Goal: Transaction & Acquisition: Purchase product/service

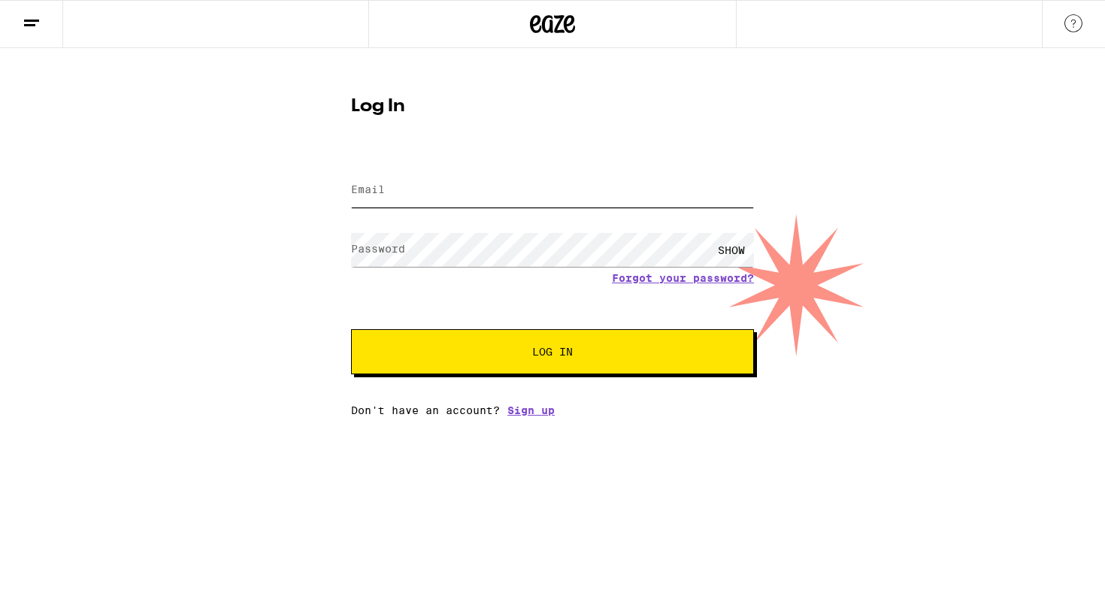
type input "[EMAIL_ADDRESS][DOMAIN_NAME]"
click at [552, 353] on button "Log In" at bounding box center [552, 351] width 403 height 45
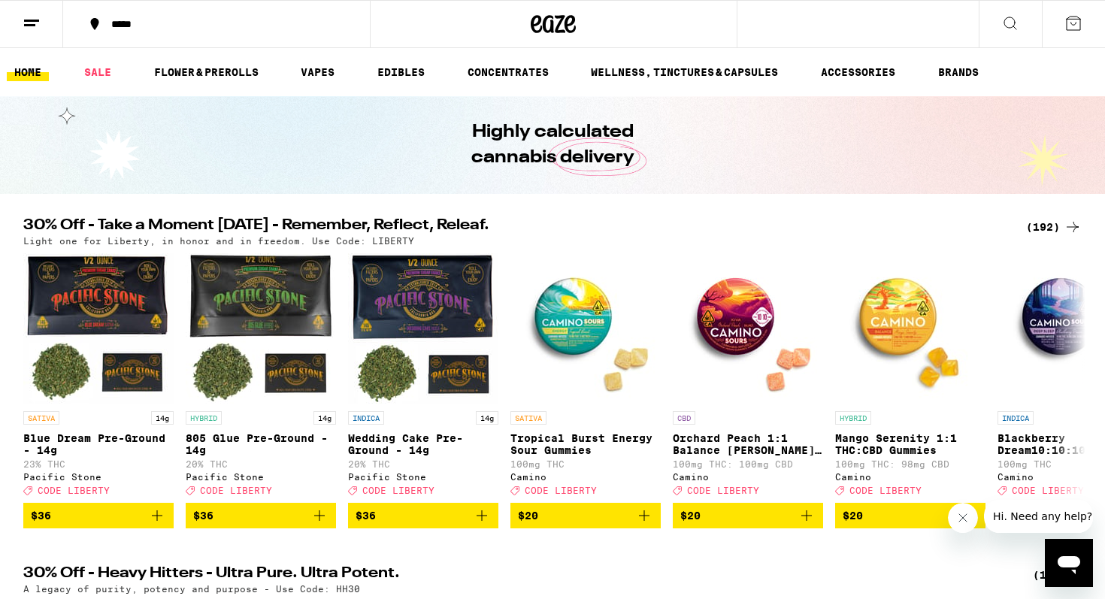
click at [1006, 23] on icon at bounding box center [1010, 23] width 18 height 18
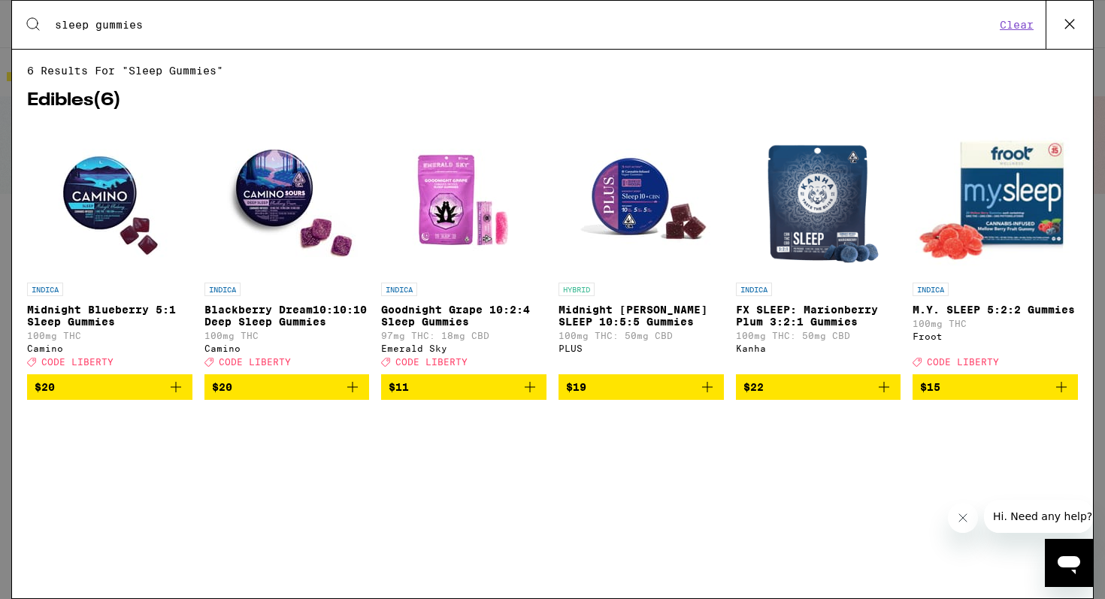
type input "sleep gummies"
click at [976, 367] on span "CODE LIBERTY" at bounding box center [963, 362] width 72 height 10
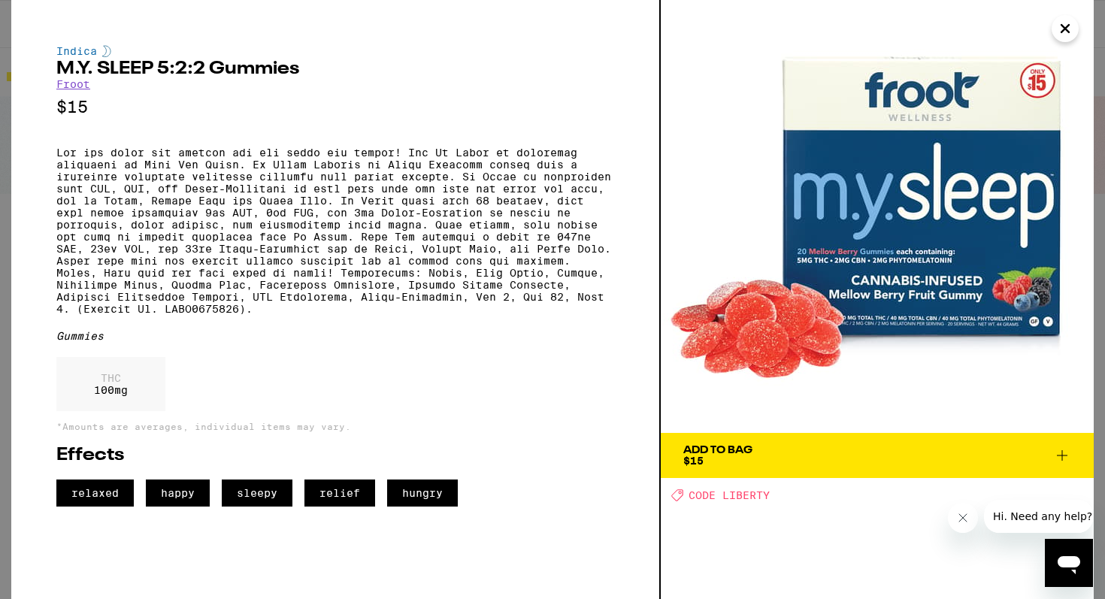
click at [962, 518] on icon "Close message from company" at bounding box center [963, 518] width 12 height 12
click at [1063, 453] on icon at bounding box center [1062, 455] width 18 height 18
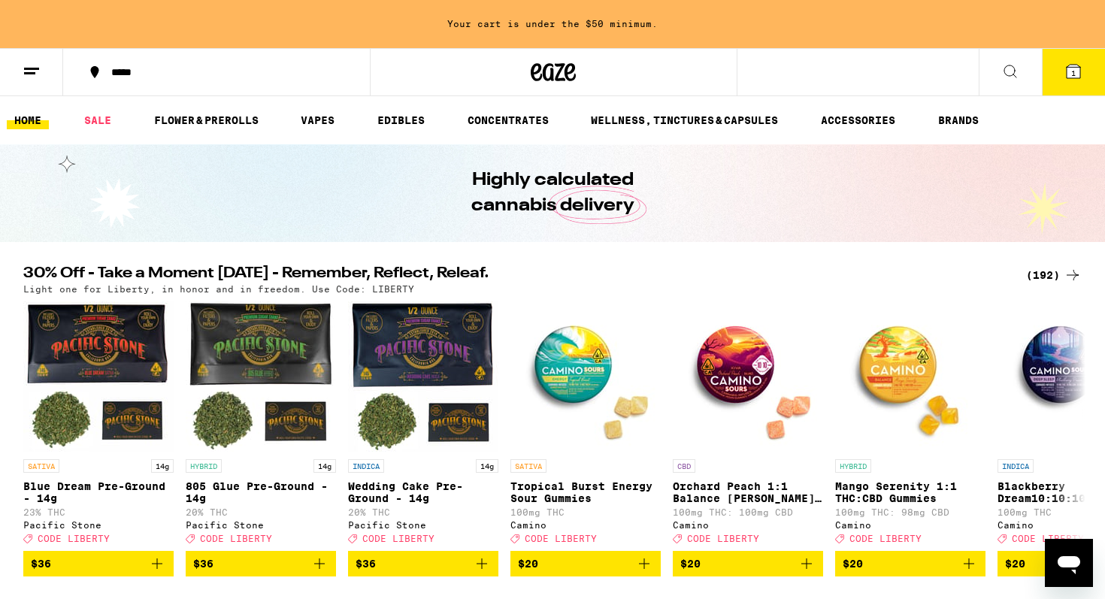
click at [1070, 68] on icon at bounding box center [1074, 72] width 14 height 14
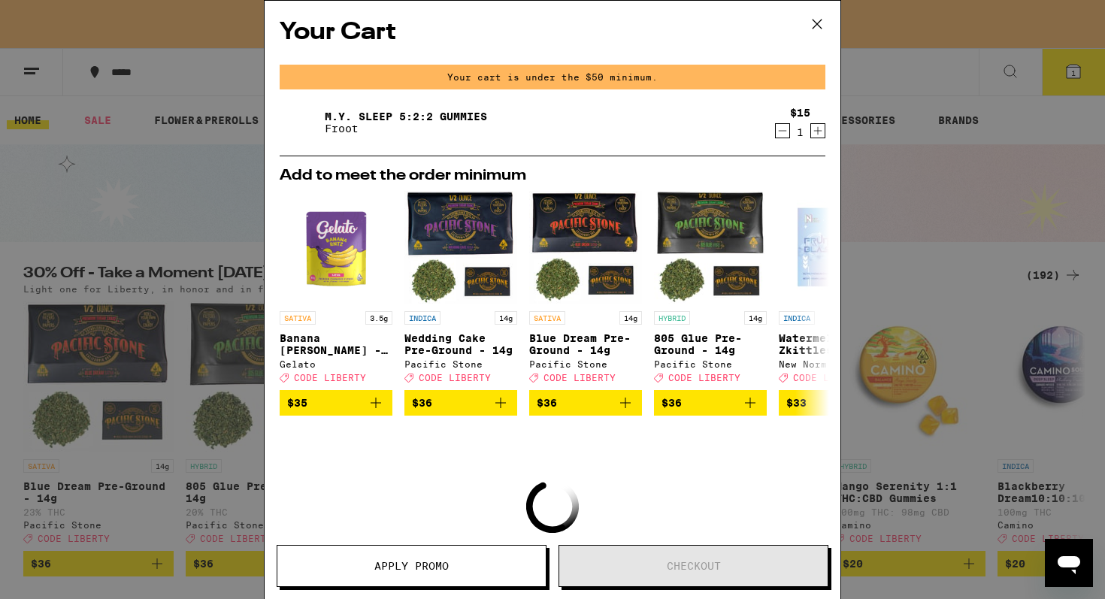
click at [819, 131] on icon "Increment" at bounding box center [818, 131] width 14 height 18
click at [426, 564] on span "Apply Promo" at bounding box center [411, 566] width 74 height 11
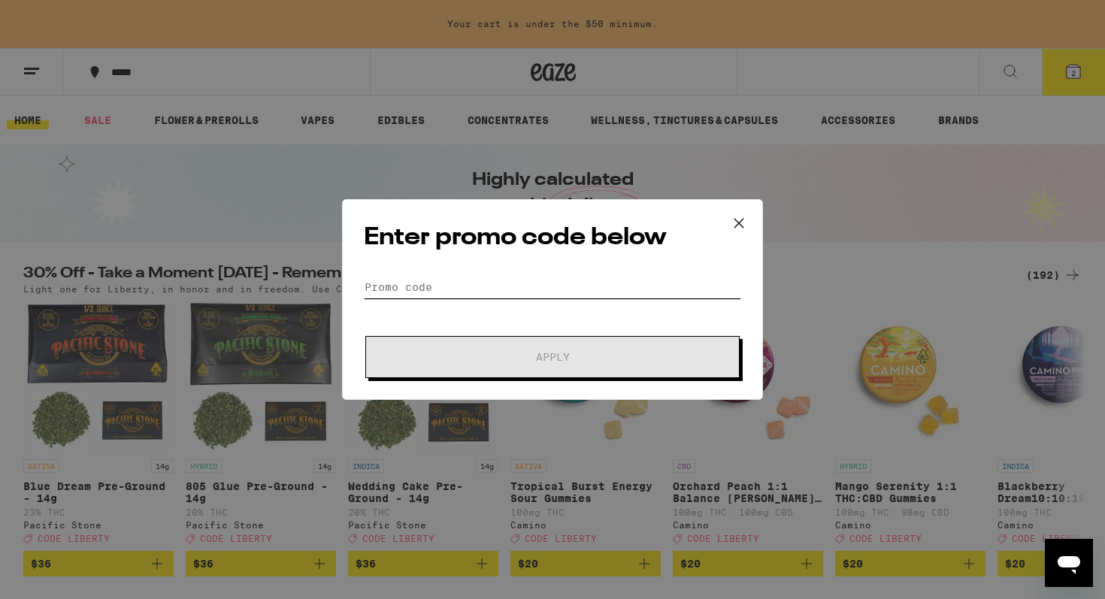
click at [437, 289] on input "Promo Code" at bounding box center [552, 287] width 377 height 23
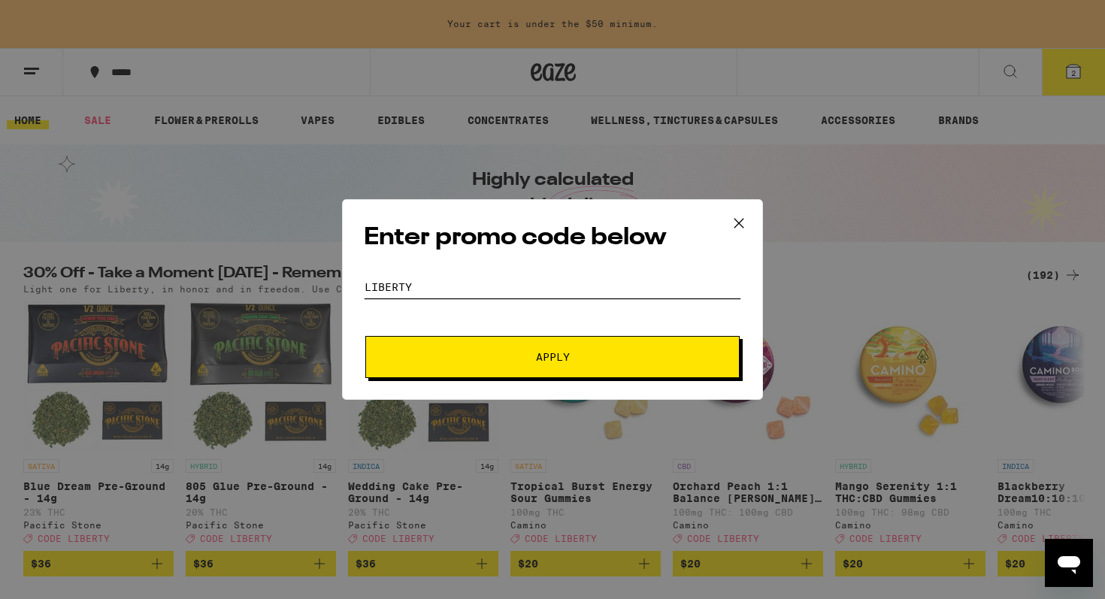
type input "LIBERTY"
click at [551, 359] on span "Apply" at bounding box center [553, 357] width 34 height 11
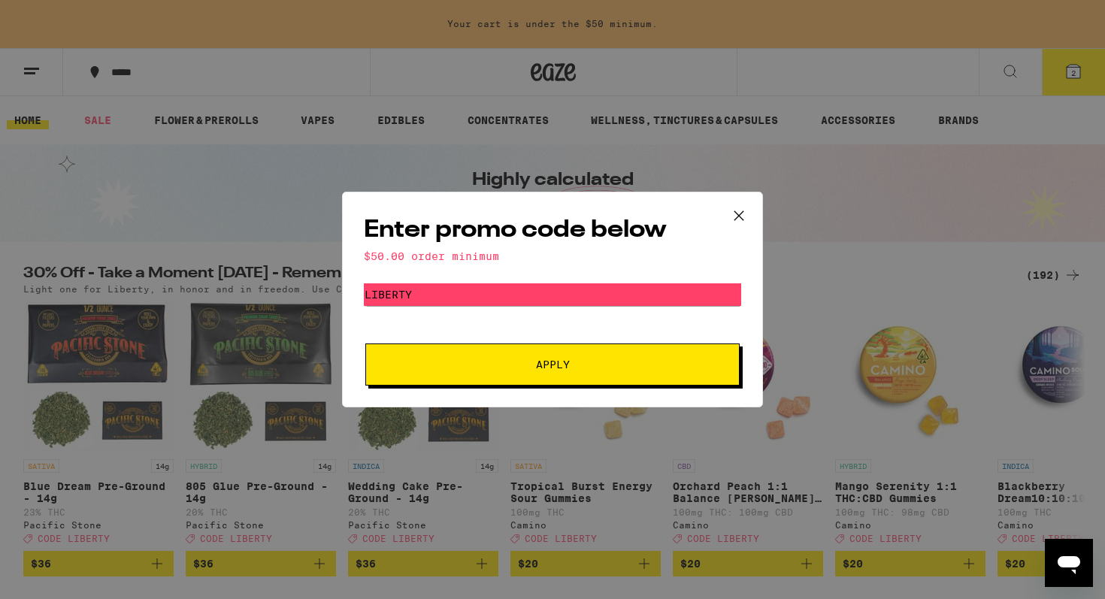
click at [737, 213] on icon at bounding box center [739, 215] width 23 height 23
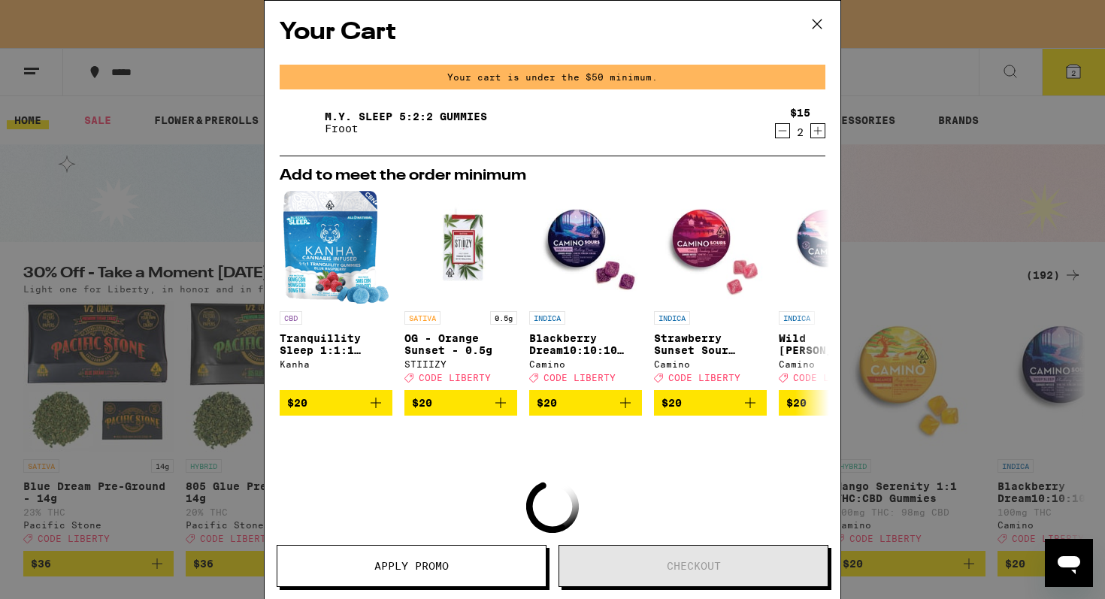
click at [820, 22] on icon at bounding box center [817, 24] width 23 height 23
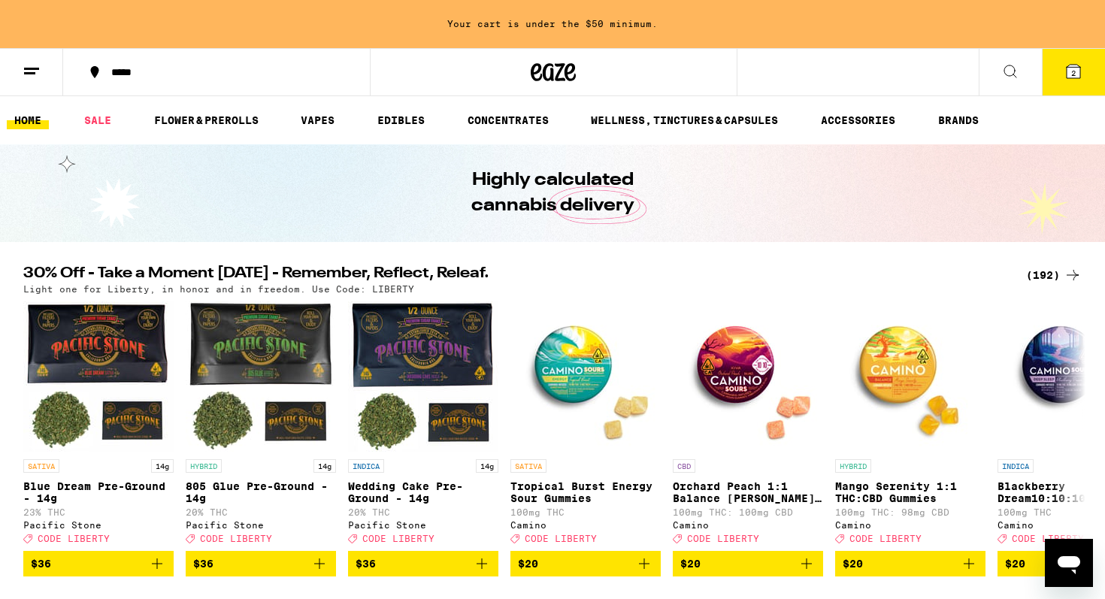
click at [1012, 68] on icon at bounding box center [1010, 71] width 18 height 18
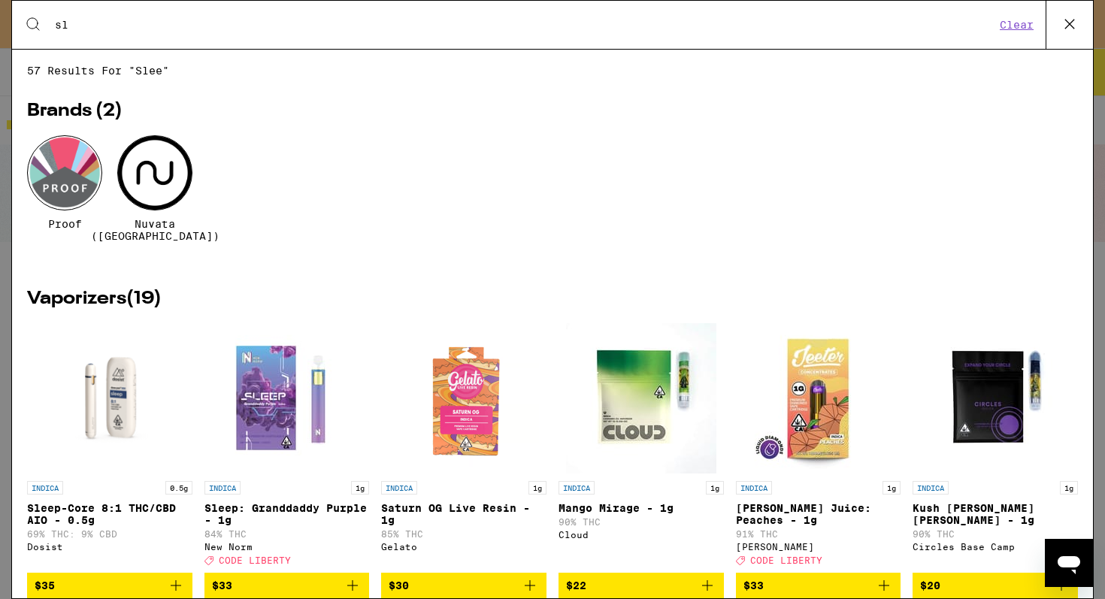
type input "s"
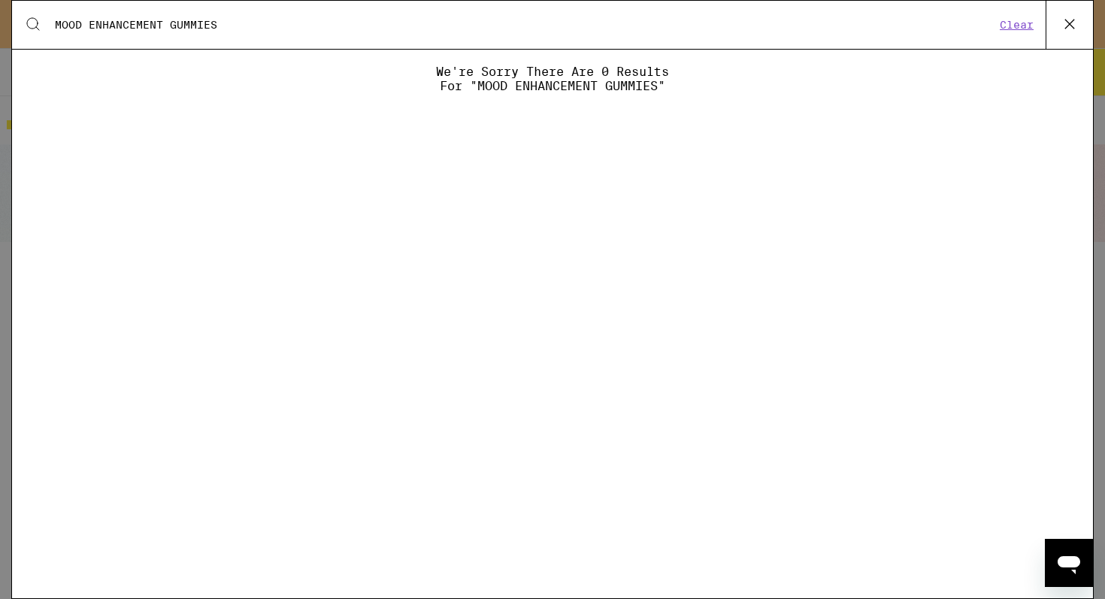
drag, startPoint x: 171, startPoint y: 24, endPoint x: 89, endPoint y: 20, distance: 81.3
click at [89, 20] on input "MOOD ENHANCEMENT GUMMIES" at bounding box center [524, 25] width 941 height 14
drag, startPoint x: 165, startPoint y: 25, endPoint x: 33, endPoint y: 23, distance: 131.5
click at [33, 23] on div "Search for Products MOOD GUMMIES Clear" at bounding box center [552, 25] width 1081 height 48
type input "MOOD GUMMIES"
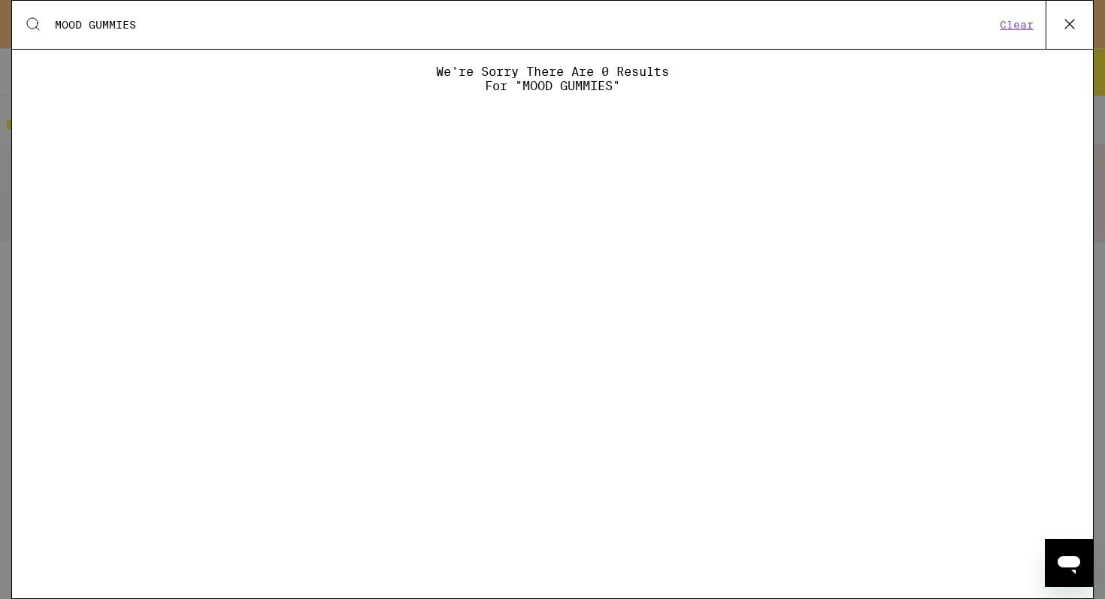
click at [1020, 23] on button "Clear" at bounding box center [1016, 25] width 43 height 14
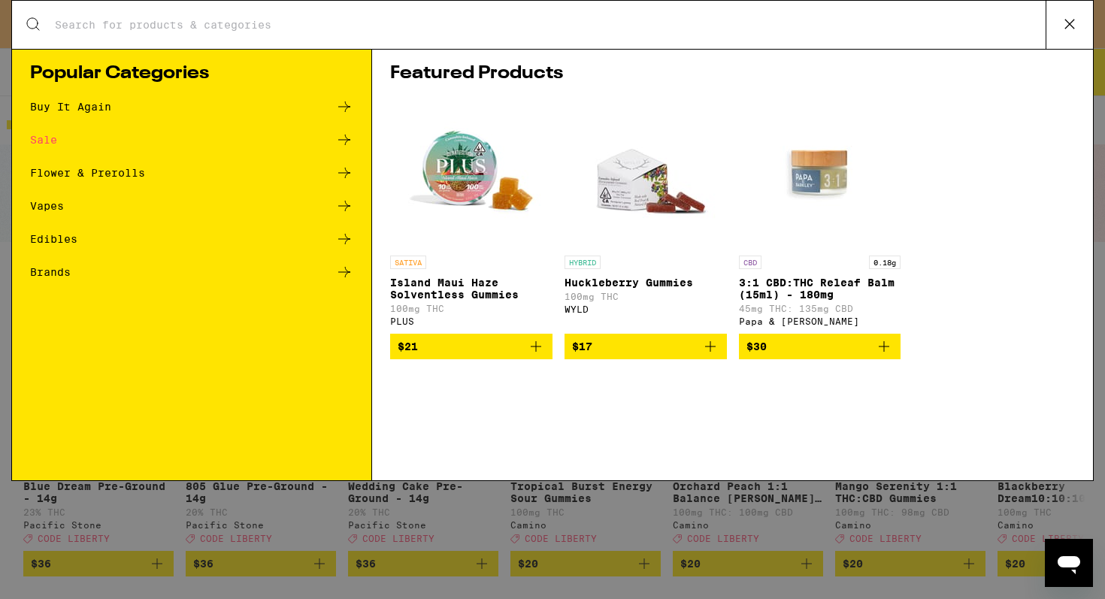
click at [47, 237] on div "Edibles" at bounding box center [53, 239] width 47 height 11
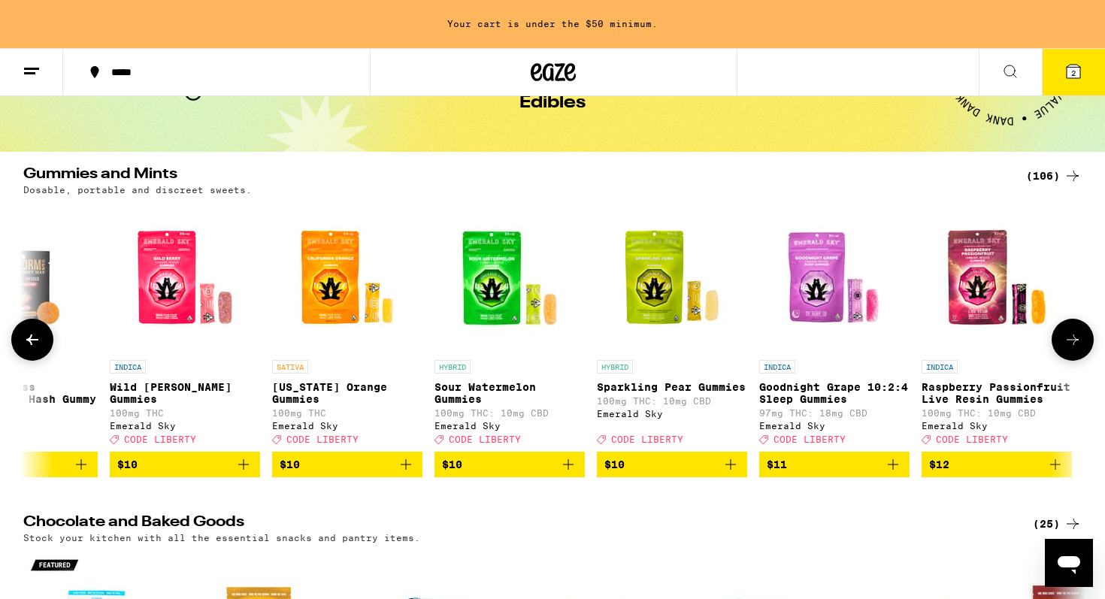
scroll to position [0, 1609]
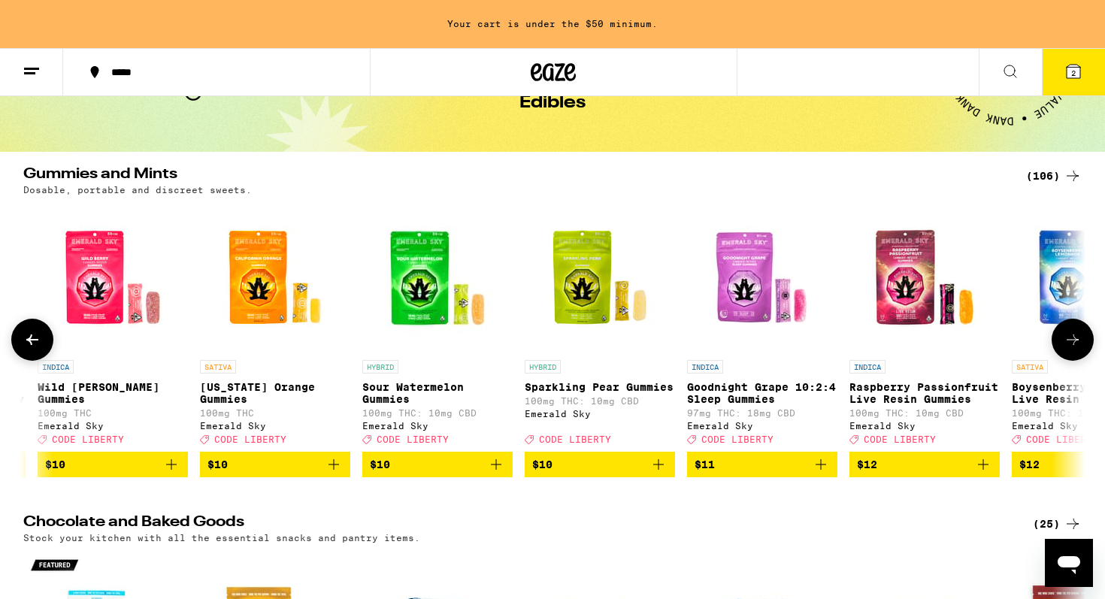
click at [267, 291] on img "Open page for California Orange Gummies from Emerald Sky" at bounding box center [275, 277] width 150 height 150
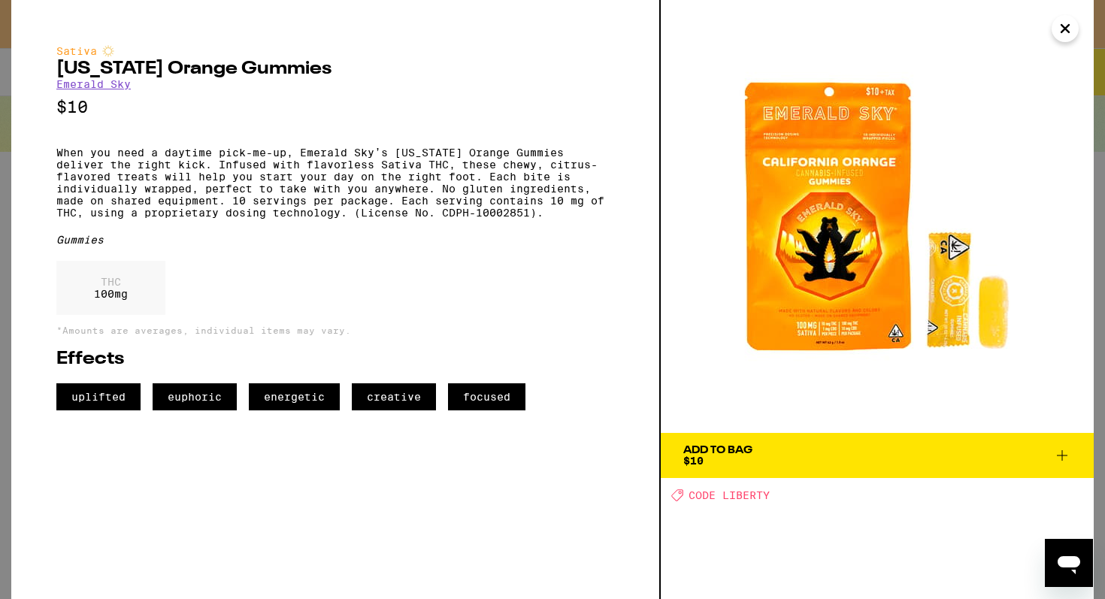
click at [1064, 455] on icon at bounding box center [1062, 455] width 18 height 18
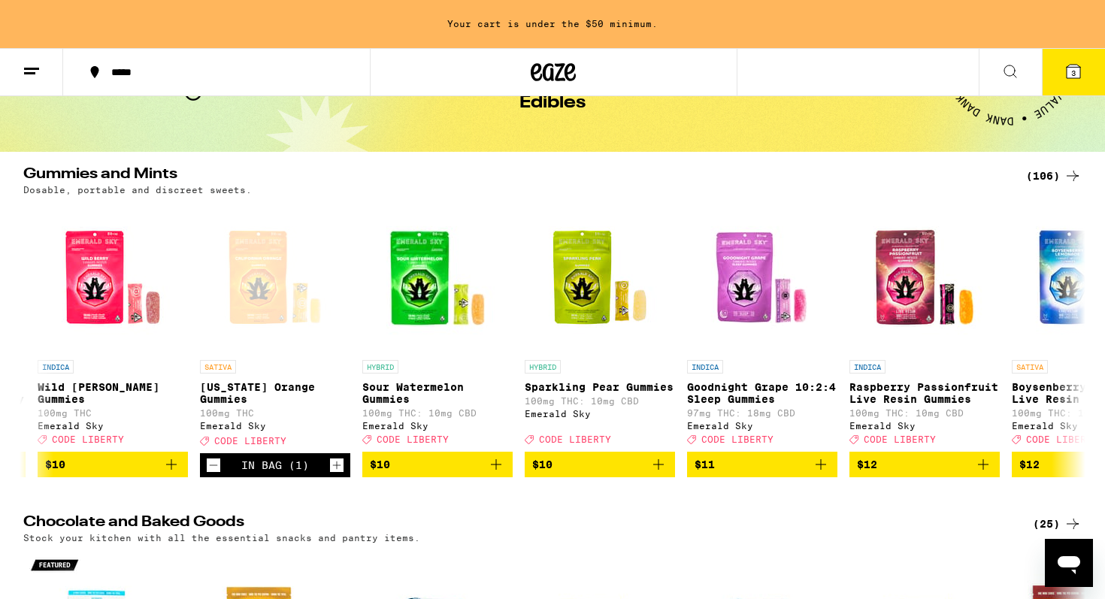
click at [1076, 70] on span "3" at bounding box center [1073, 72] width 5 height 9
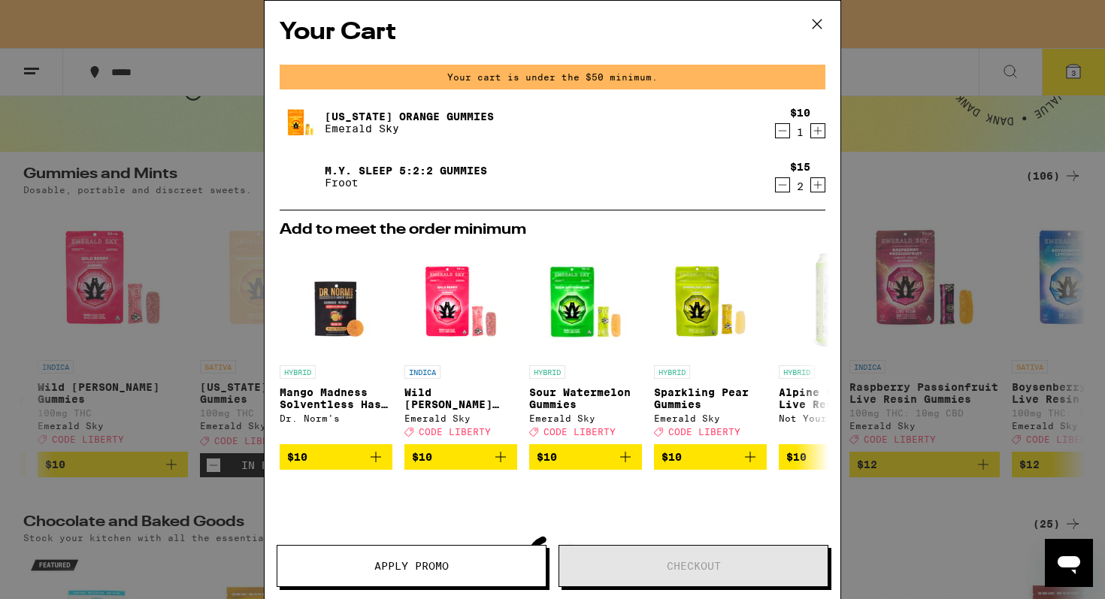
click at [820, 129] on icon "Increment" at bounding box center [818, 131] width 14 height 18
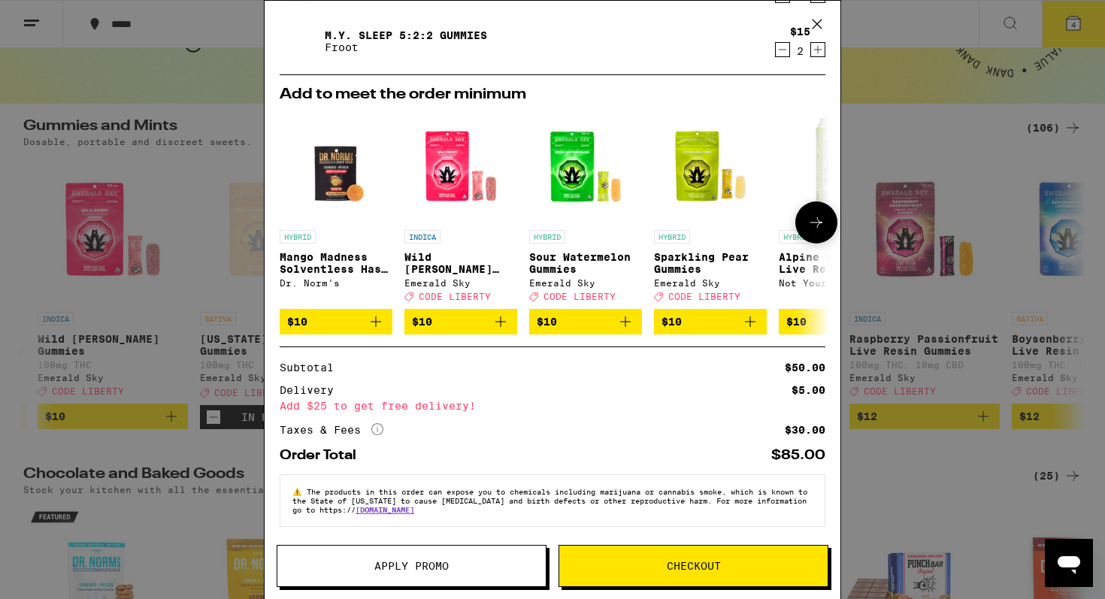
scroll to position [95, 0]
click at [419, 561] on span "Apply Promo" at bounding box center [411, 566] width 74 height 11
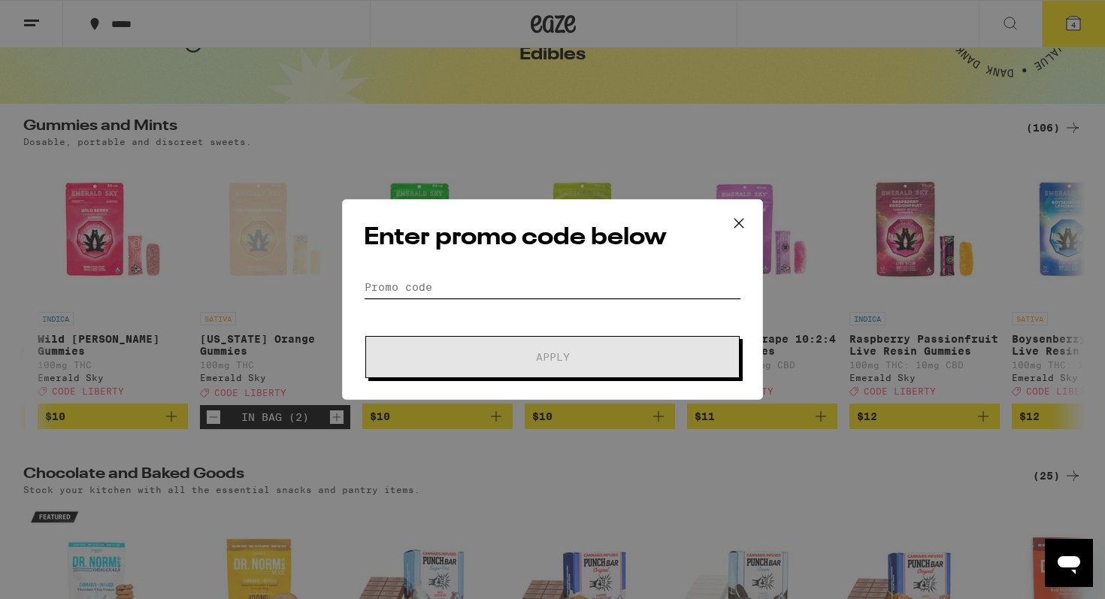
click at [429, 289] on input "Promo Code" at bounding box center [552, 287] width 377 height 23
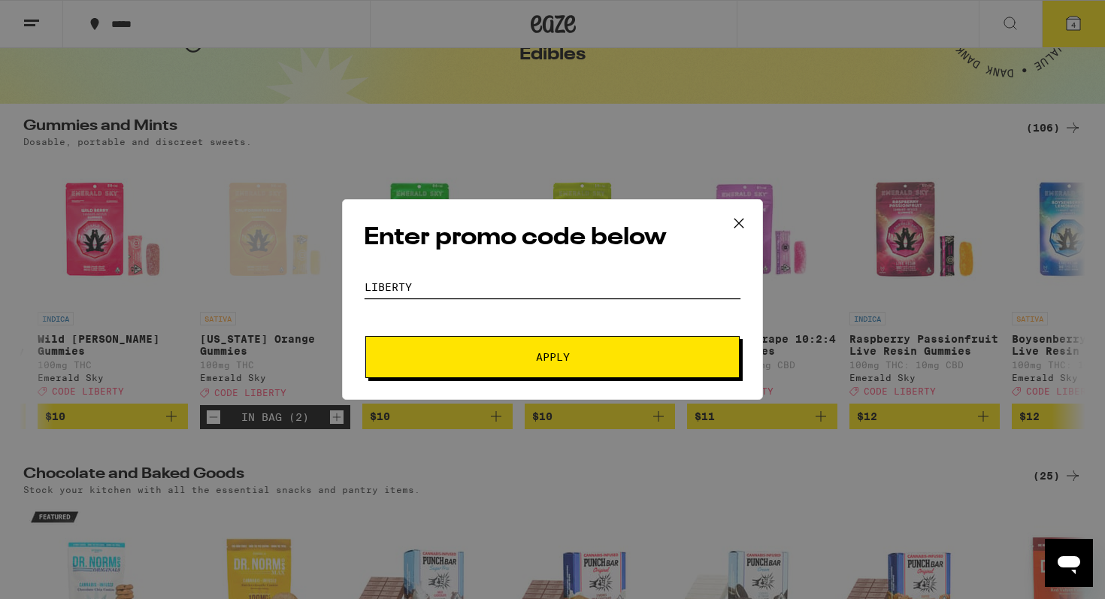
type input "LIBERTY"
click at [546, 356] on span "Apply" at bounding box center [553, 357] width 34 height 11
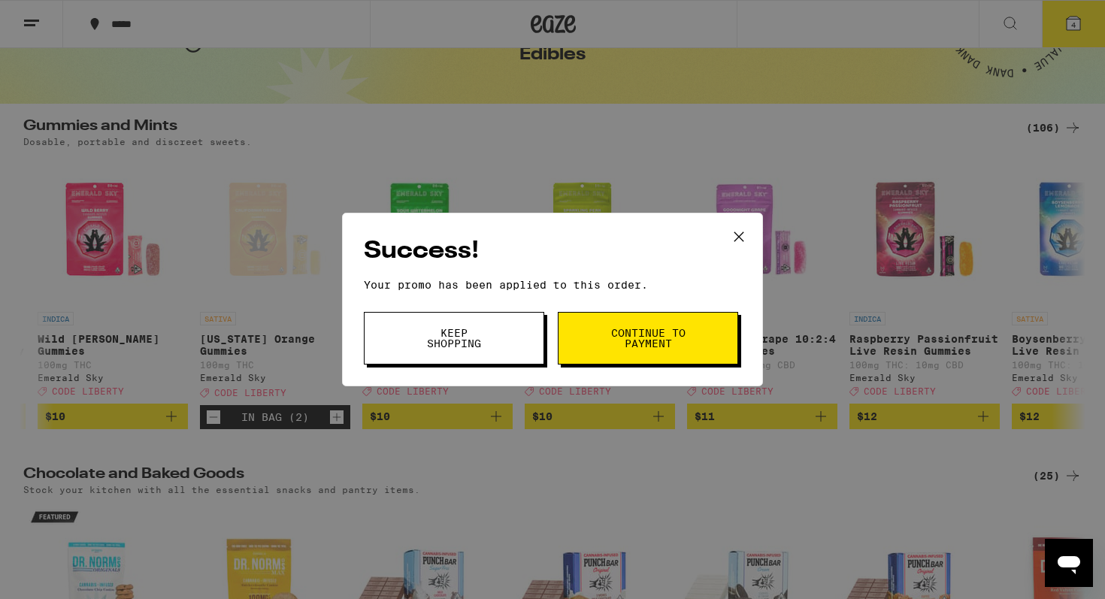
click at [649, 332] on span "Continue to payment" at bounding box center [648, 338] width 77 height 21
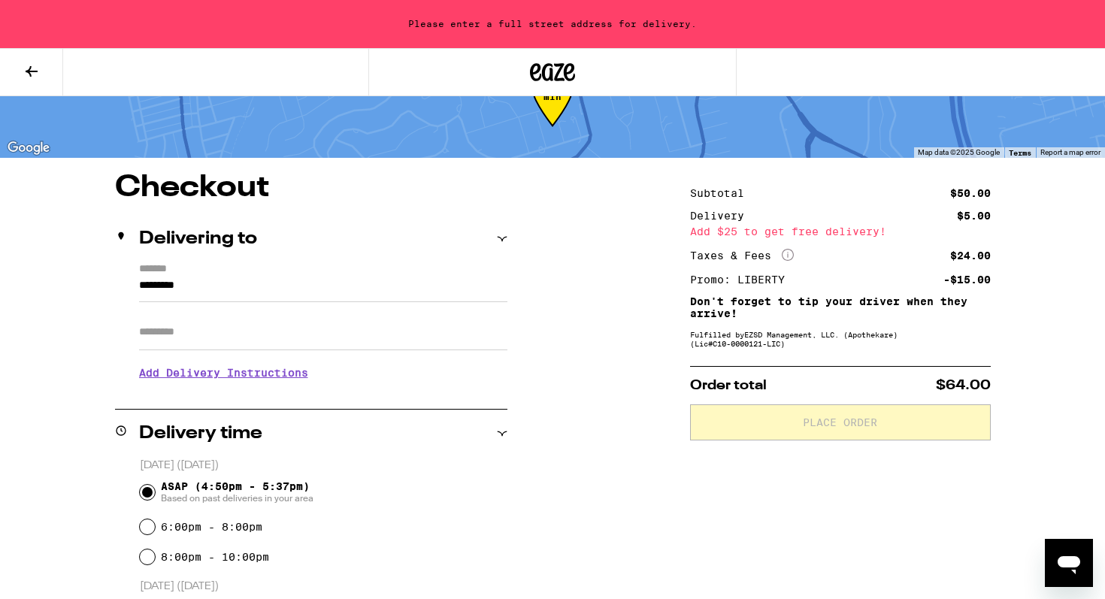
scroll to position [64, 0]
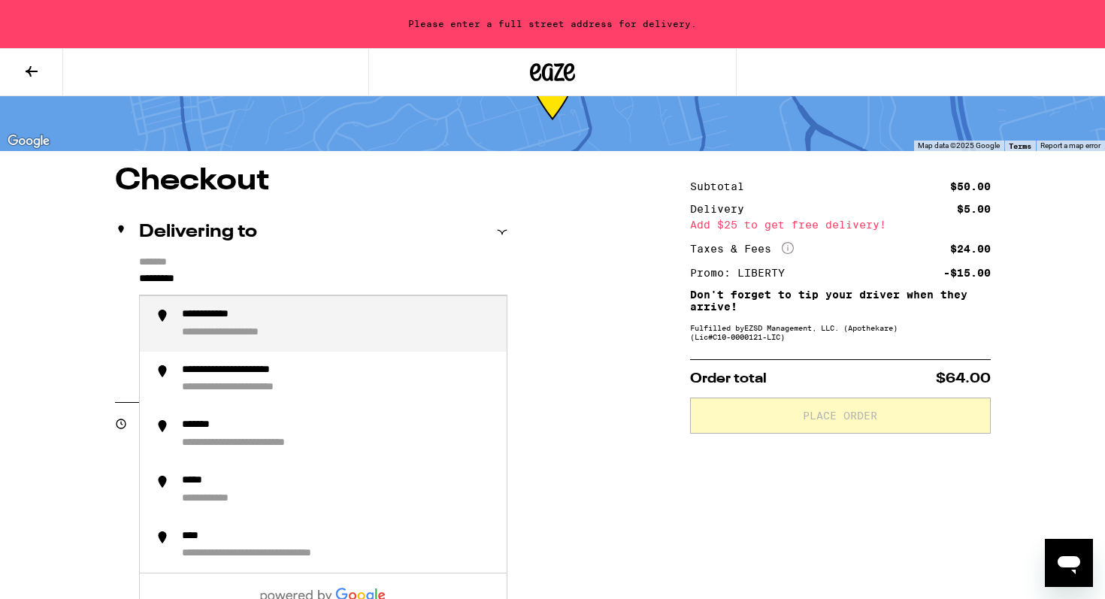
drag, startPoint x: 229, startPoint y: 282, endPoint x: 91, endPoint y: 250, distance: 141.3
click at [91, 250] on div "**********" at bounding box center [552, 589] width 1082 height 846
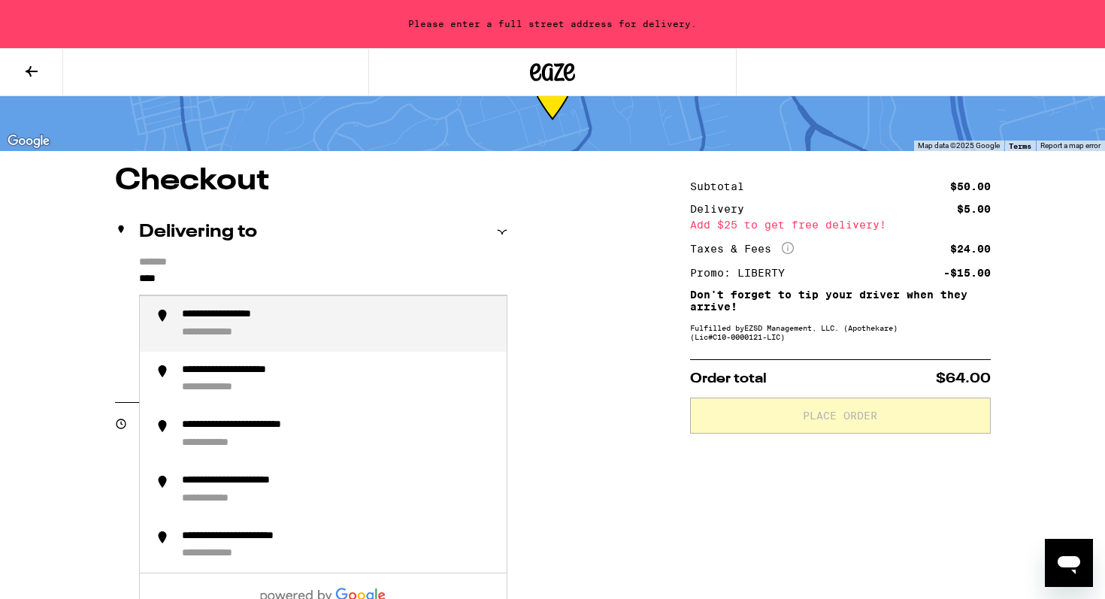
type input "****"
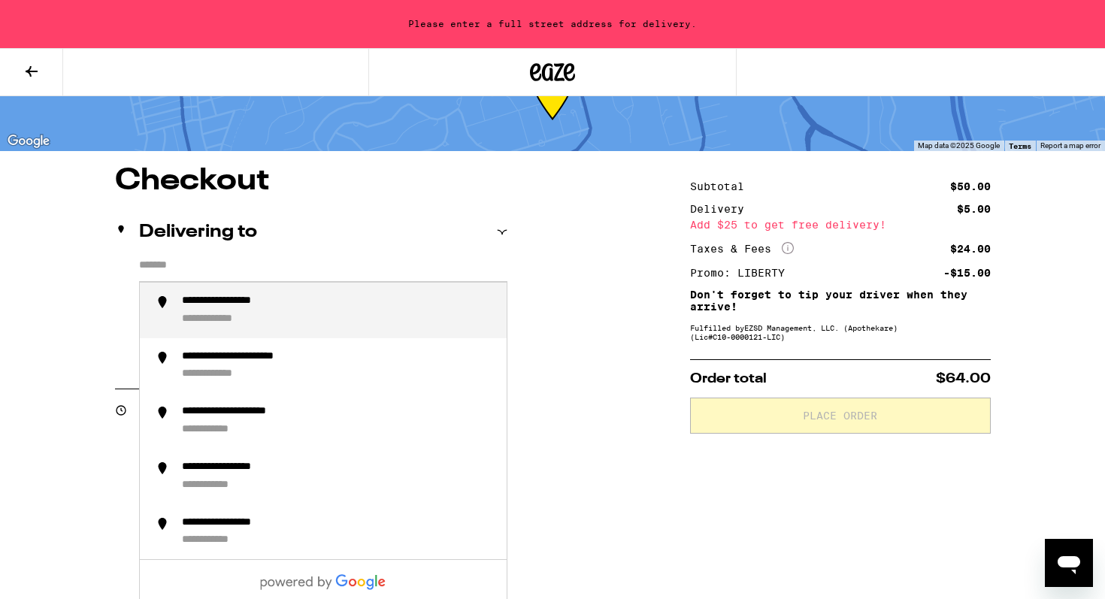
type input "**********"
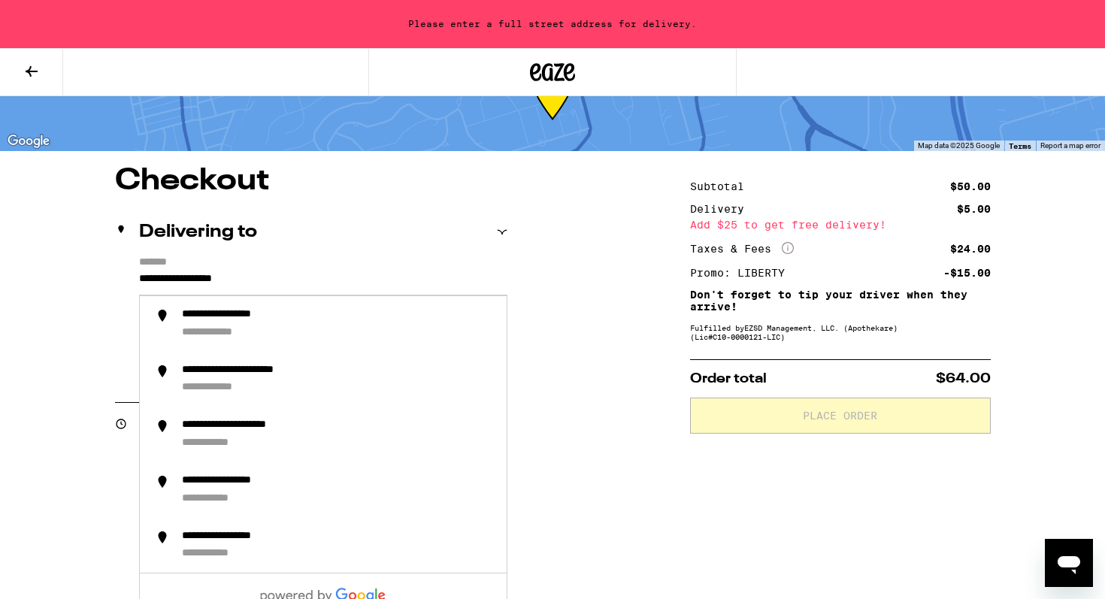
click at [576, 478] on div "**********" at bounding box center [552, 589] width 1082 height 846
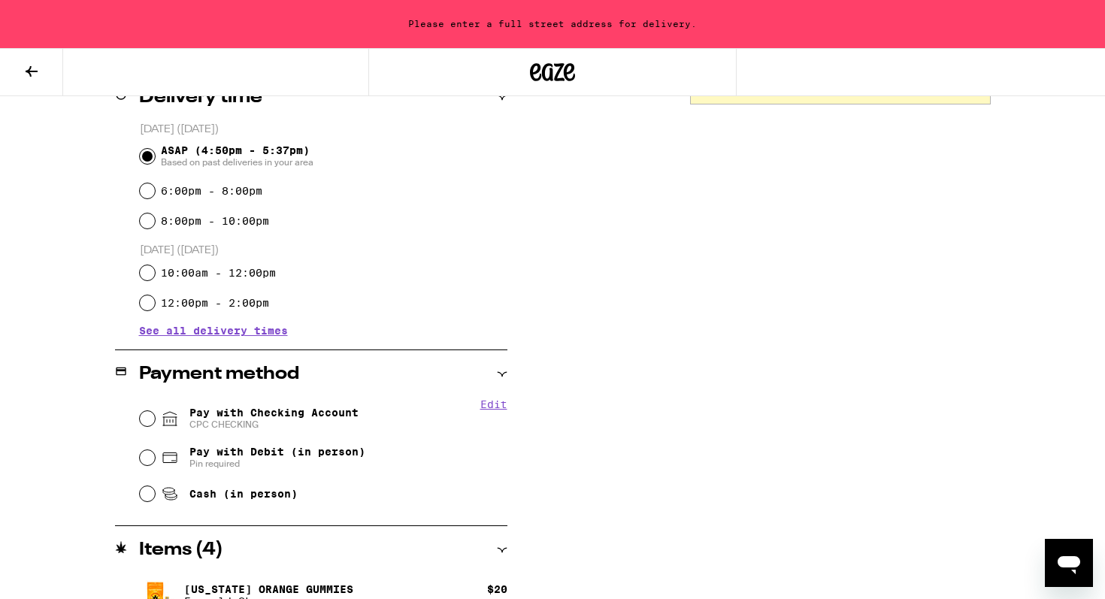
scroll to position [402, 0]
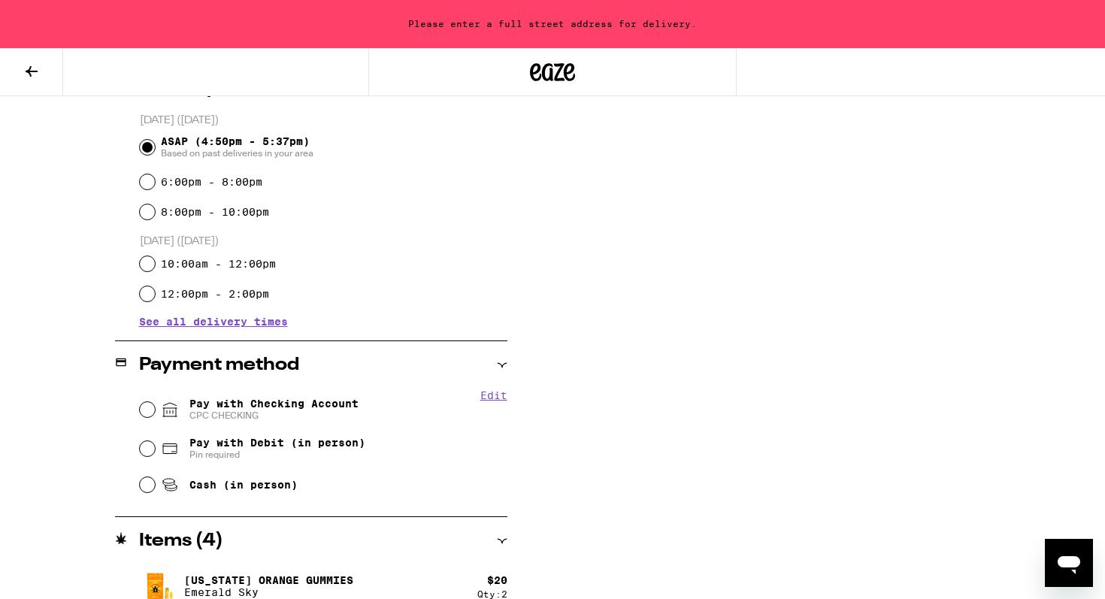
click at [153, 486] on input "Cash (in person)" at bounding box center [147, 484] width 15 height 15
radio input "true"
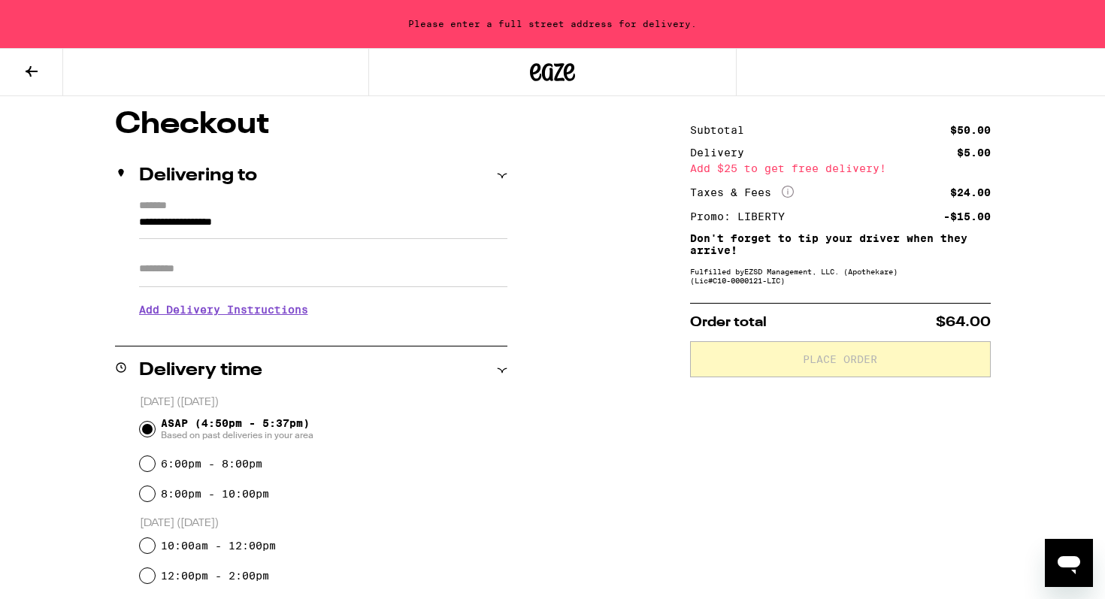
scroll to position [119, 0]
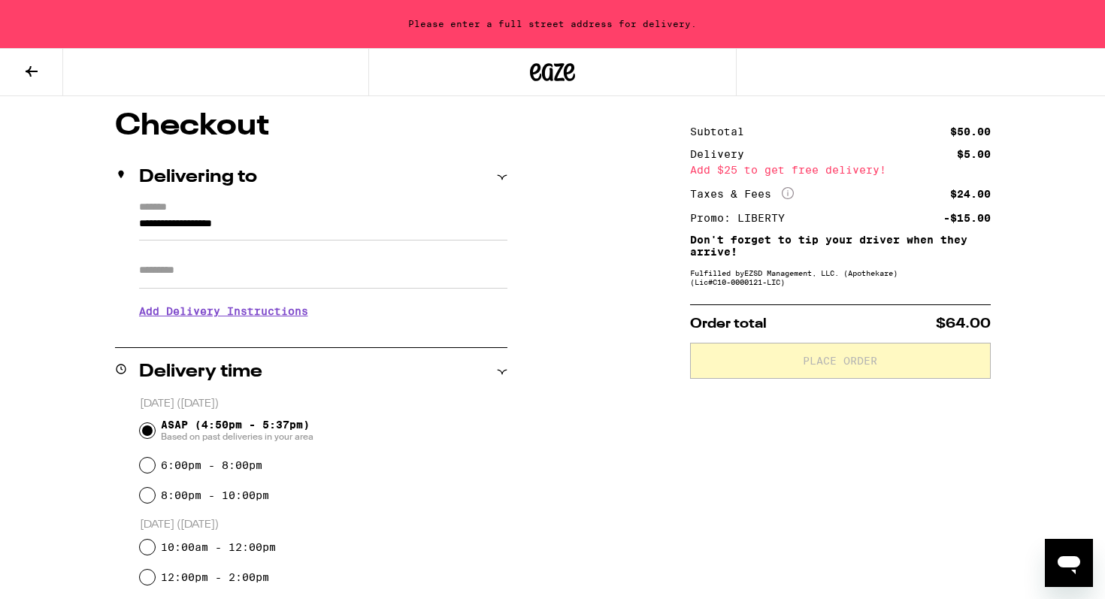
click at [259, 265] on input "Apt/Suite" at bounding box center [323, 271] width 368 height 36
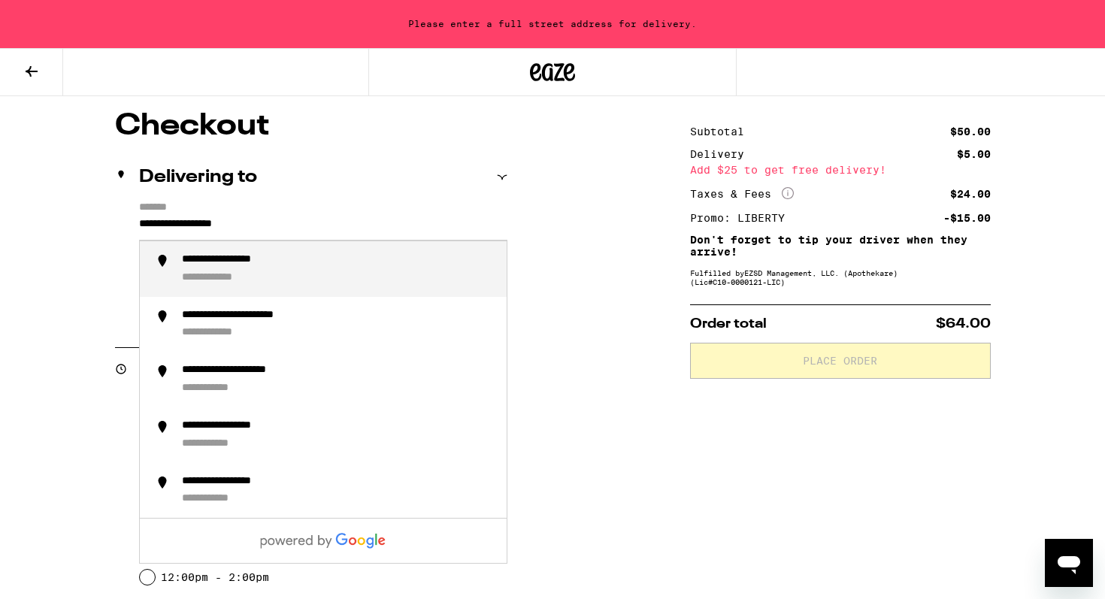
click at [315, 222] on input "**********" at bounding box center [323, 228] width 368 height 26
click at [297, 274] on div "**********" at bounding box center [338, 269] width 313 height 32
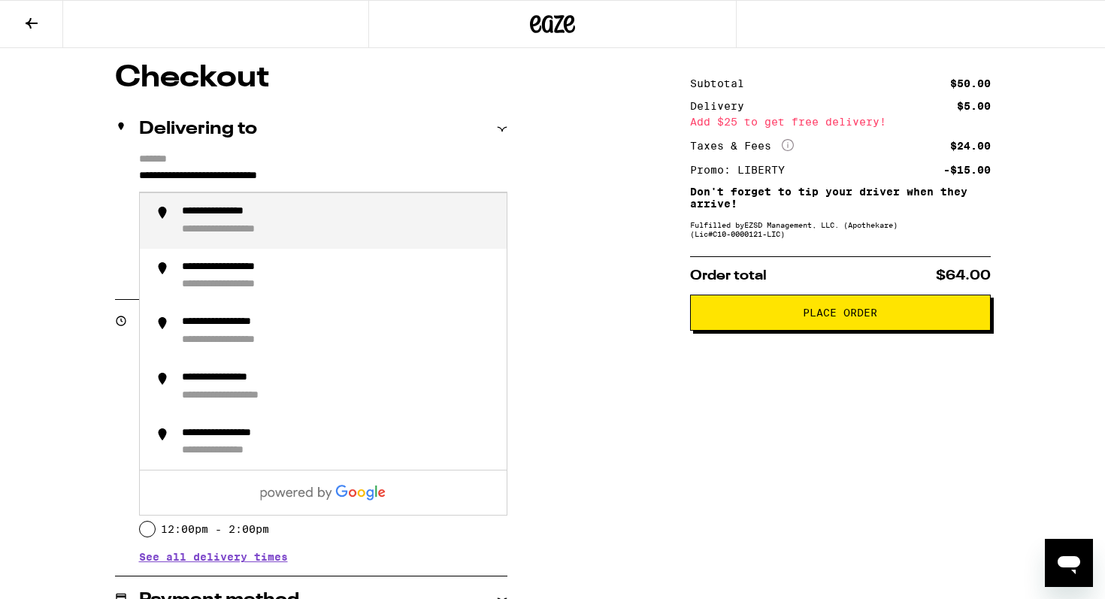
drag, startPoint x: 323, startPoint y: 180, endPoint x: 264, endPoint y: 177, distance: 59.5
click at [264, 177] on input "**********" at bounding box center [323, 180] width 368 height 26
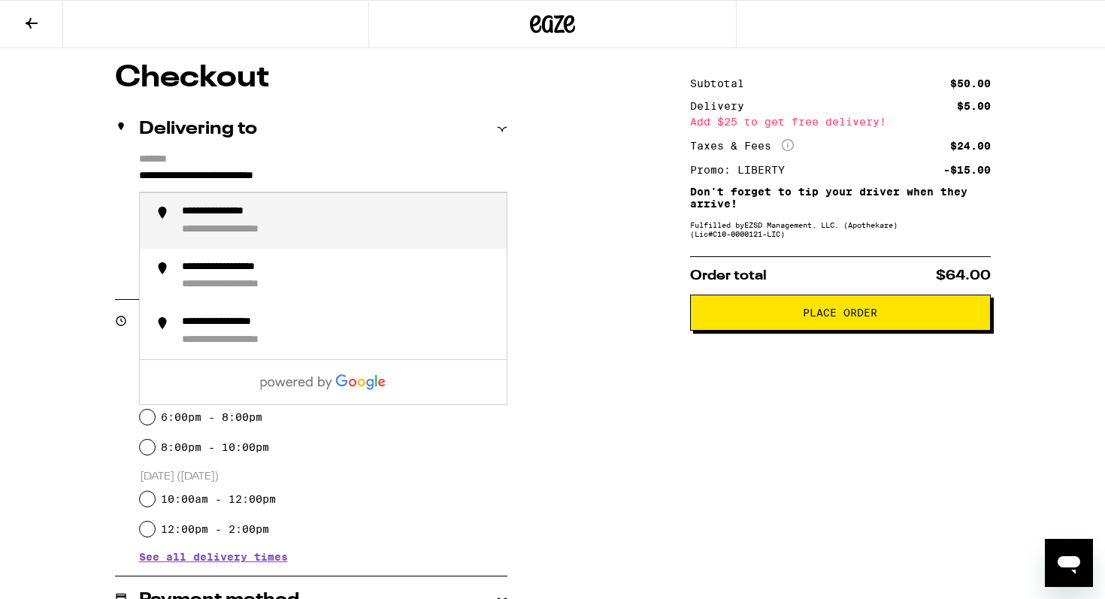
click at [272, 216] on div "**********" at bounding box center [236, 212] width 109 height 14
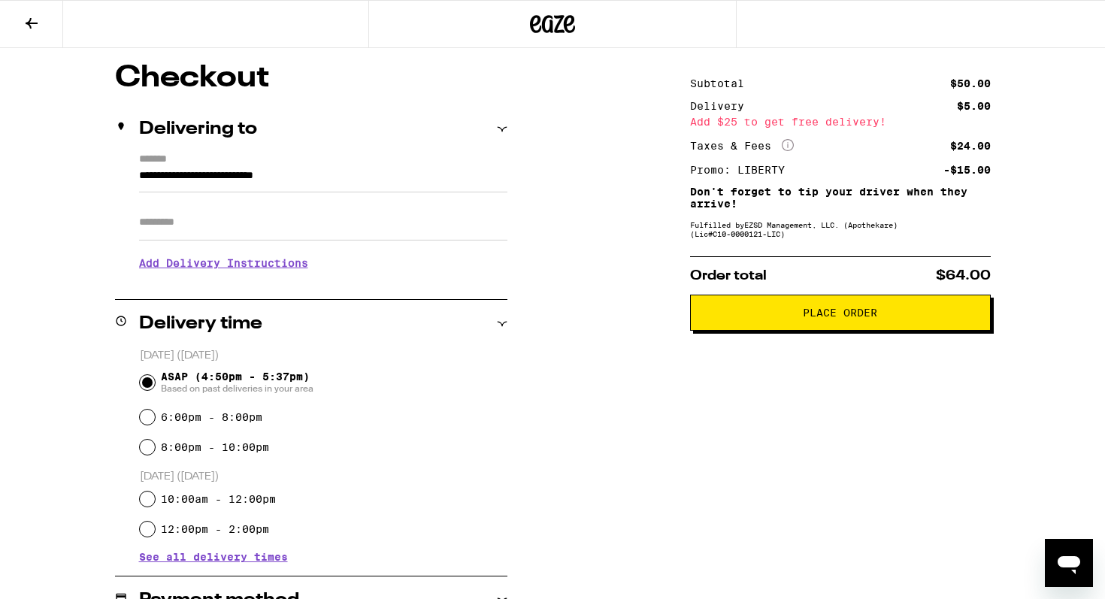
type input "**********"
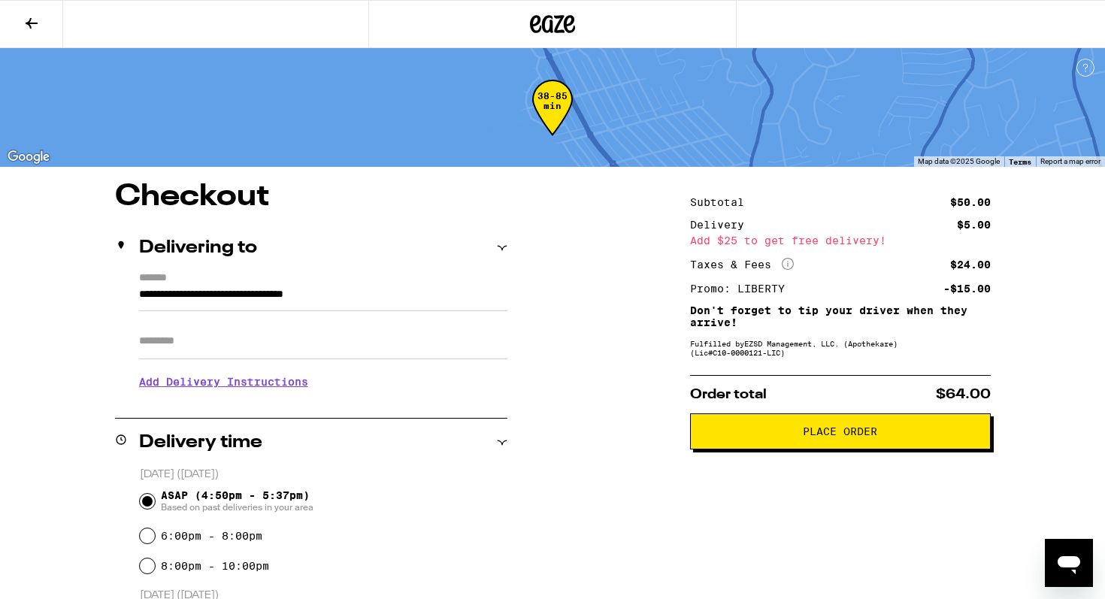
scroll to position [0, 0]
click at [855, 435] on span "Place Order" at bounding box center [840, 431] width 74 height 11
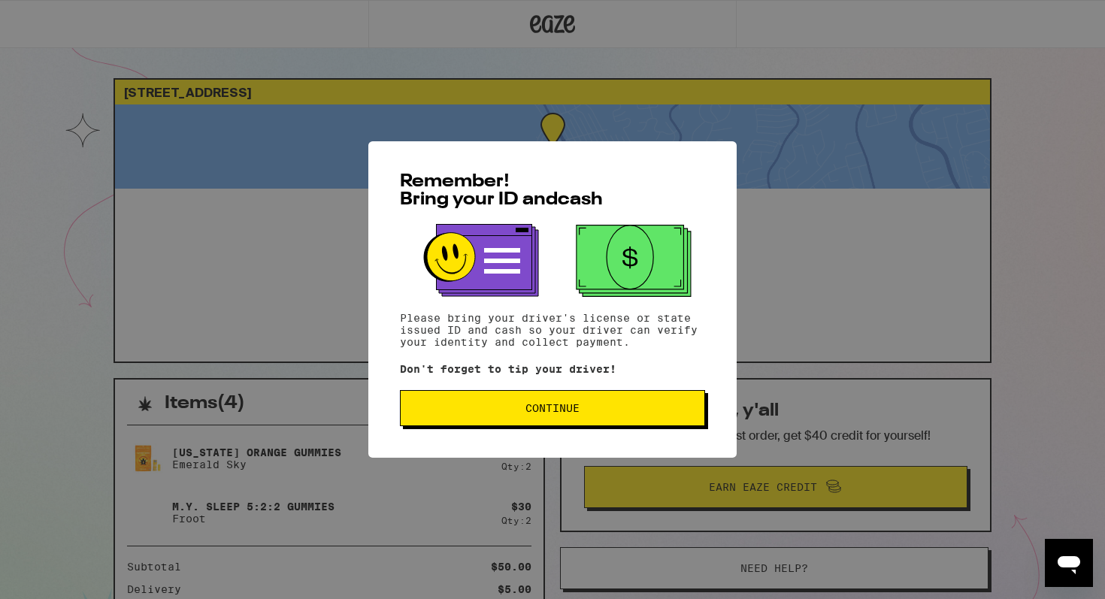
click at [574, 404] on span "Continue" at bounding box center [552, 408] width 54 height 11
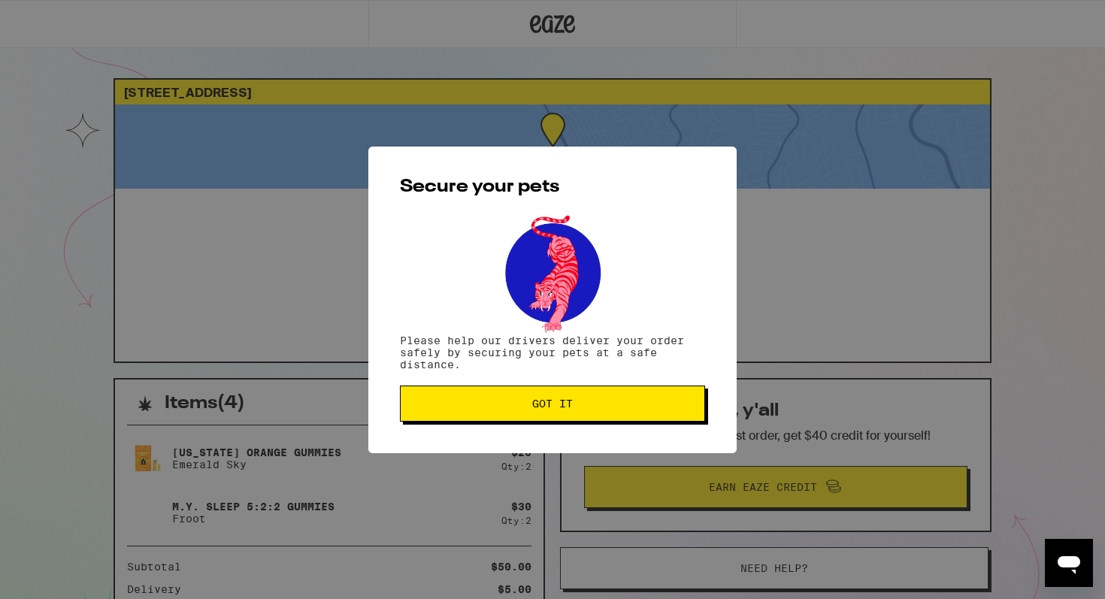
click at [574, 404] on span "Got it" at bounding box center [553, 403] width 280 height 11
